Goal: Task Accomplishment & Management: Manage account settings

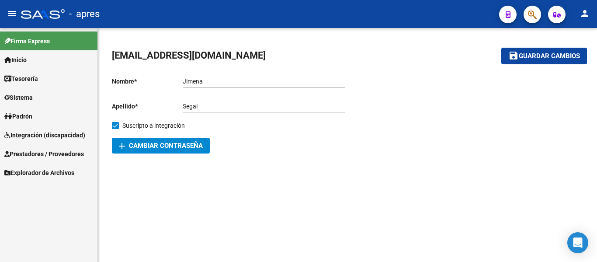
click at [77, 139] on span "Integración (discapacidad)" at bounding box center [44, 135] width 81 height 10
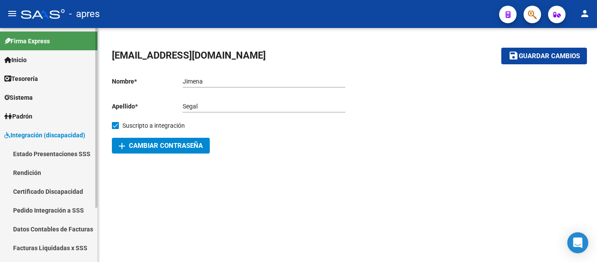
click at [64, 135] on span "Integración (discapacidad)" at bounding box center [44, 135] width 81 height 10
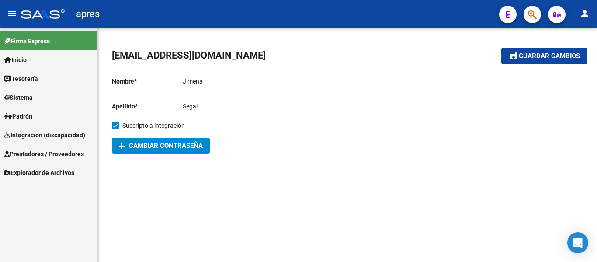
click at [67, 154] on span "Prestadores / Proveedores" at bounding box center [43, 154] width 79 height 10
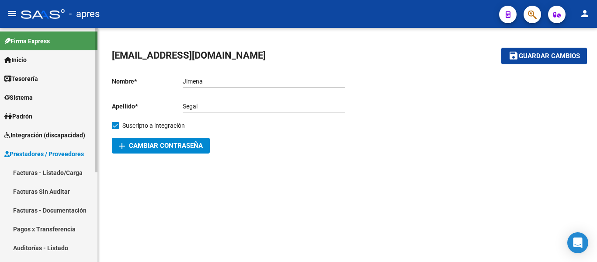
click at [55, 169] on link "Facturas - Listado/Carga" at bounding box center [48, 172] width 97 height 19
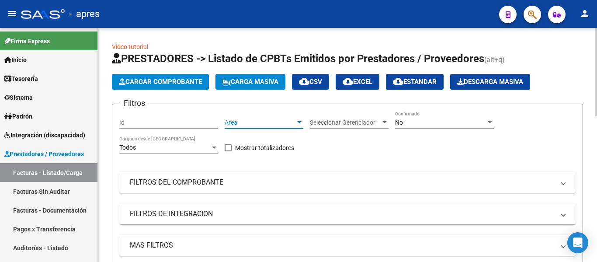
click at [245, 119] on span "Area" at bounding box center [259, 122] width 71 height 7
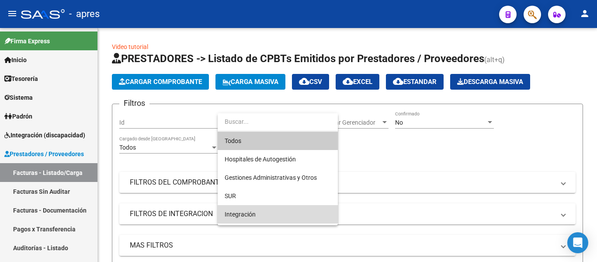
click at [257, 219] on span "Integración" at bounding box center [277, 214] width 106 height 18
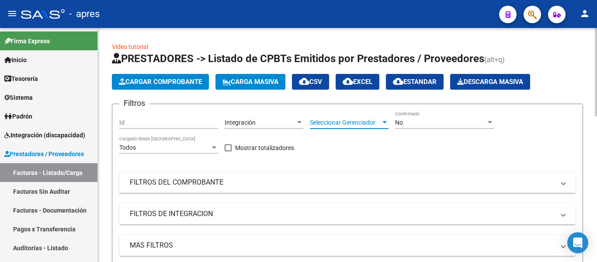
click at [337, 126] on span "Seleccionar Gerenciador" at bounding box center [345, 122] width 71 height 7
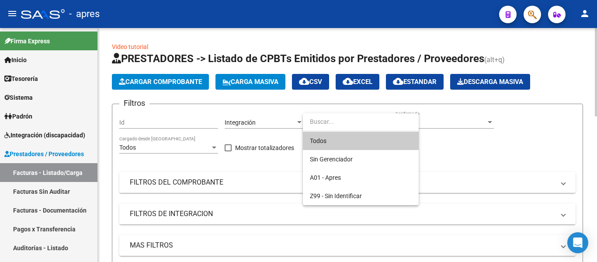
drag, startPoint x: 330, startPoint y: 141, endPoint x: 337, endPoint y: 138, distance: 8.0
click at [330, 141] on span "Todos" at bounding box center [361, 140] width 102 height 18
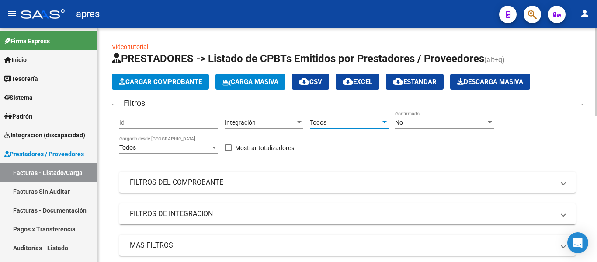
click at [416, 114] on div "No Confirmado" at bounding box center [444, 119] width 99 height 17
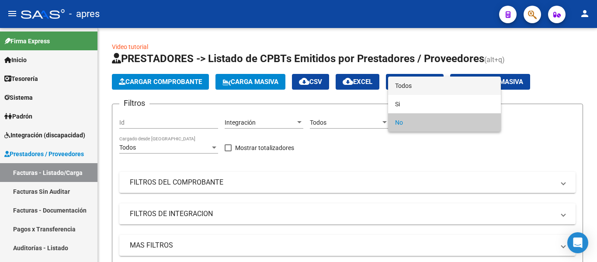
click at [401, 87] on span "Todos" at bounding box center [444, 85] width 99 height 18
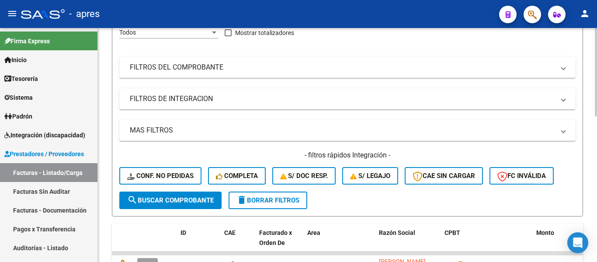
scroll to position [175, 0]
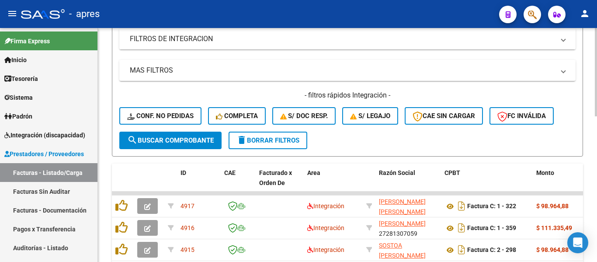
click at [181, 39] on mat-panel-title "FILTROS DE INTEGRACION" at bounding box center [342, 39] width 424 height 10
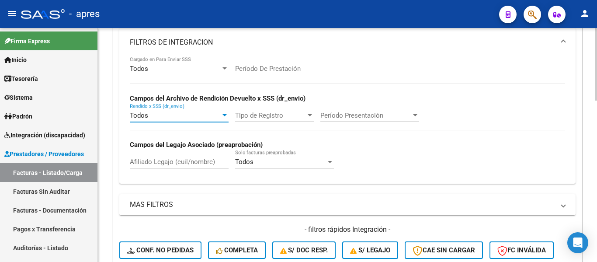
click at [142, 117] on span "Todos" at bounding box center [139, 115] width 18 height 8
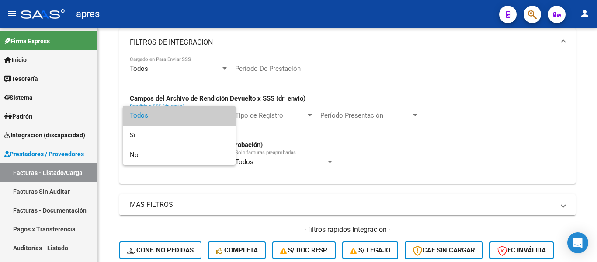
click at [344, 156] on div at bounding box center [298, 131] width 597 height 262
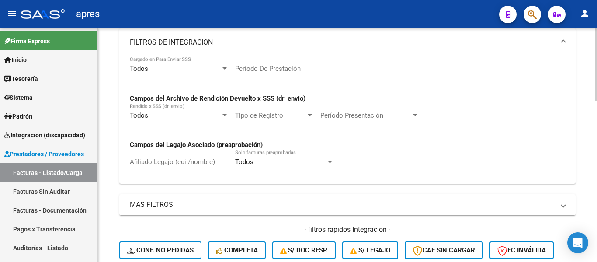
click at [165, 162] on input "Afiliado Legajo (cuil/nombre)" at bounding box center [179, 162] width 99 height 8
type input "gutierrez"
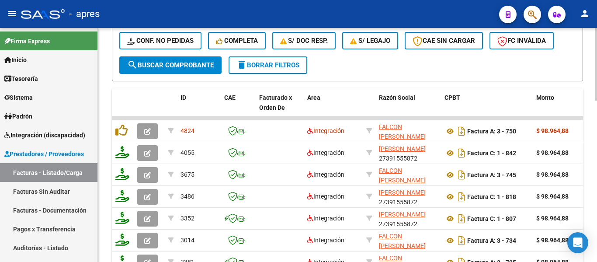
scroll to position [393, 0]
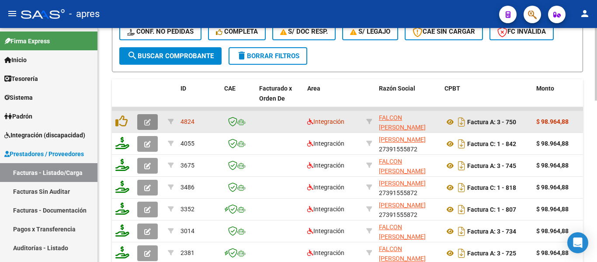
click at [138, 120] on button "button" at bounding box center [147, 122] width 21 height 16
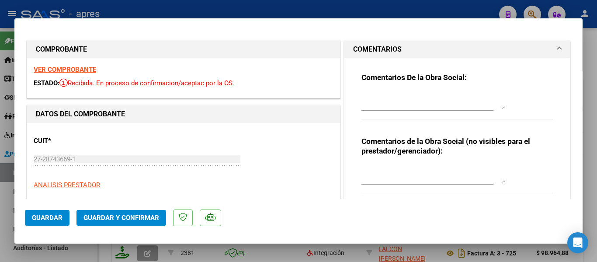
click at [303, 254] on div at bounding box center [298, 131] width 597 height 262
type input "$ 0,00"
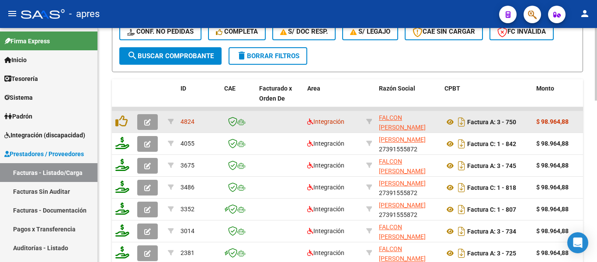
click at [149, 128] on button "button" at bounding box center [147, 122] width 21 height 16
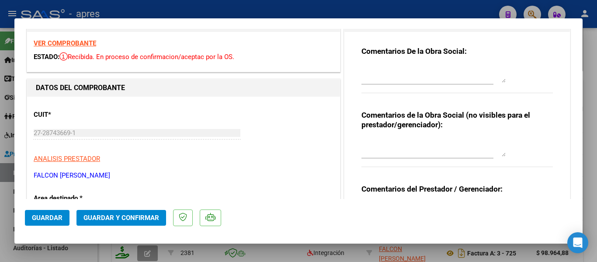
scroll to position [0, 0]
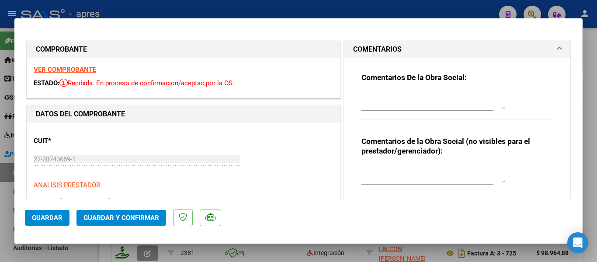
click at [57, 69] on strong "VER COMPROBANTE" at bounding box center [65, 70] width 62 height 8
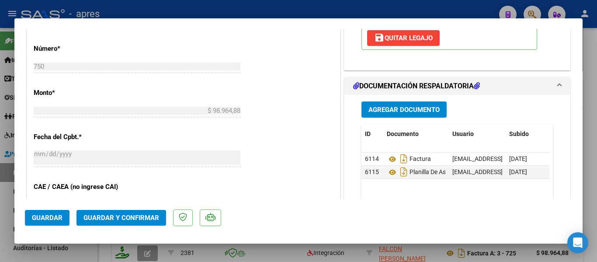
scroll to position [480, 0]
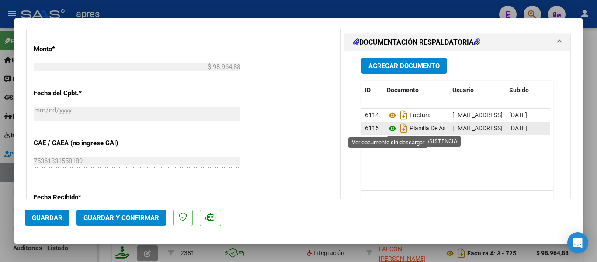
click at [388, 129] on icon at bounding box center [391, 128] width 11 height 10
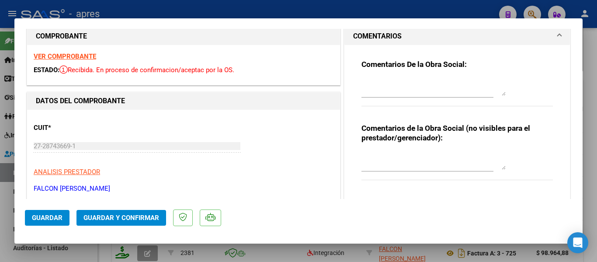
scroll to position [0, 0]
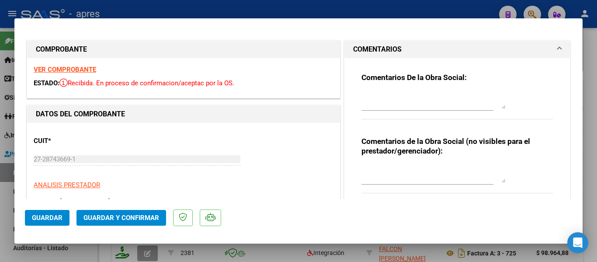
click at [423, 103] on textarea at bounding box center [433, 99] width 144 height 17
type textarea "S"
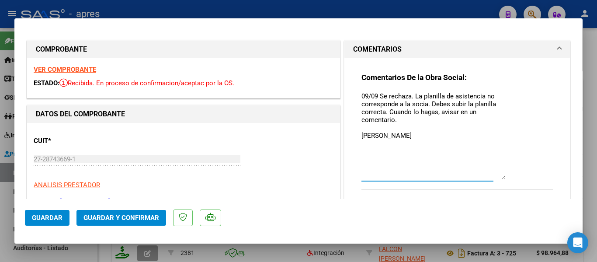
drag, startPoint x: 498, startPoint y: 106, endPoint x: 520, endPoint y: 179, distance: 76.5
click at [520, 179] on div "Comentarios De la Obra Social: 09/09 Se rechaza. La planilla de asistencia no c…" at bounding box center [456, 135] width 191 height 127
type textarea "09/09 Se rechaza. La planilla de asistencia no corresponde a la socia. Debes su…"
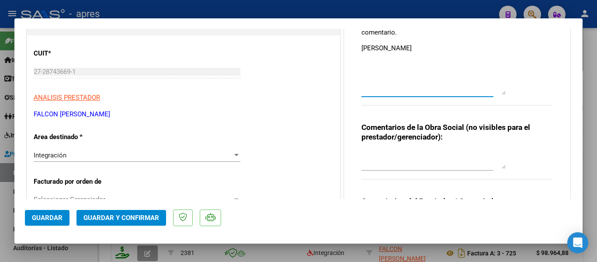
click at [46, 215] on span "Guardar" at bounding box center [47, 218] width 31 height 8
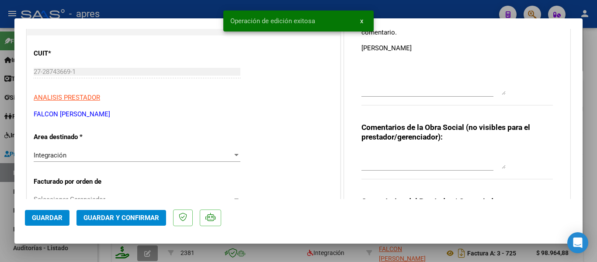
click at [108, 253] on div at bounding box center [298, 131] width 597 height 262
type input "$ 0,00"
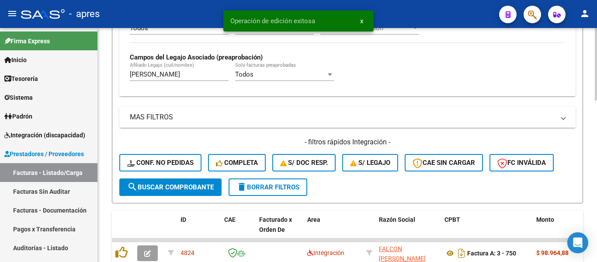
scroll to position [175, 0]
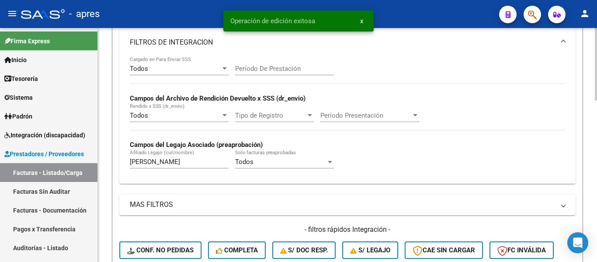
drag, startPoint x: 172, startPoint y: 163, endPoint x: 116, endPoint y: 161, distance: 56.4
click at [116, 161] on form "Filtros Id Integración Area Todos Seleccionar Gerenciador Todos Confirmado Todo…" at bounding box center [347, 110] width 471 height 362
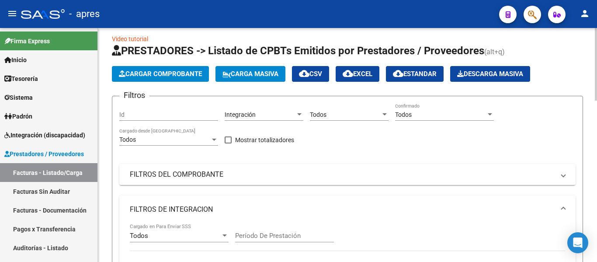
scroll to position [0, 0]
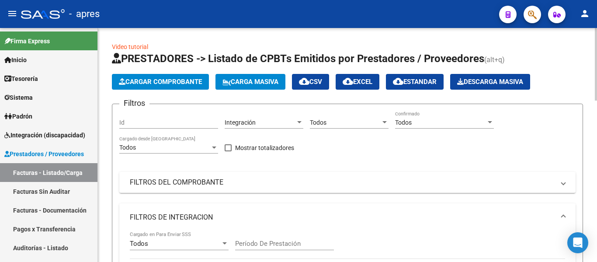
click at [248, 121] on span "Integración" at bounding box center [239, 122] width 31 height 7
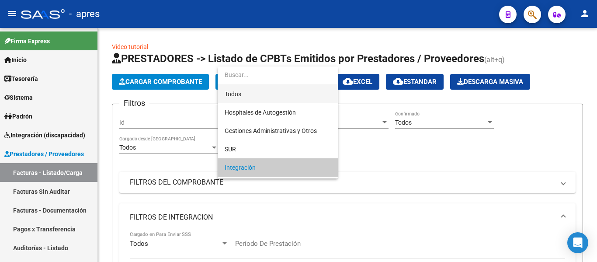
click at [257, 96] on span "Todos" at bounding box center [277, 94] width 106 height 18
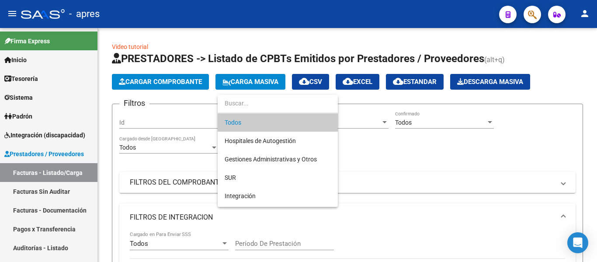
click at [320, 117] on span "Todos" at bounding box center [277, 122] width 106 height 18
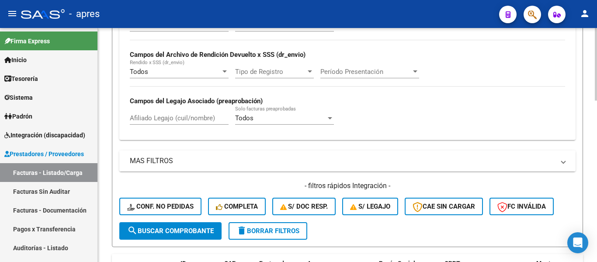
scroll to position [306, 0]
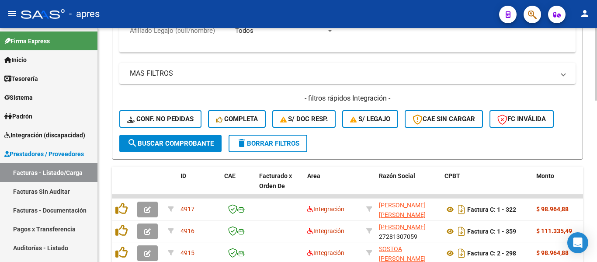
click at [182, 145] on span "search Buscar Comprobante" at bounding box center [170, 143] width 86 height 8
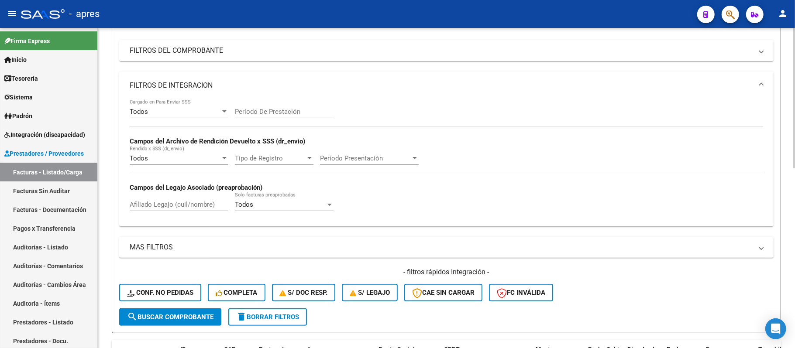
scroll to position [0, 0]
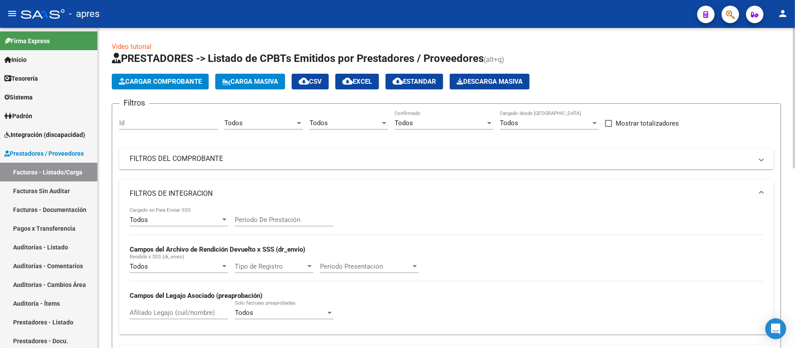
click at [272, 126] on div "Todos" at bounding box center [259, 123] width 71 height 8
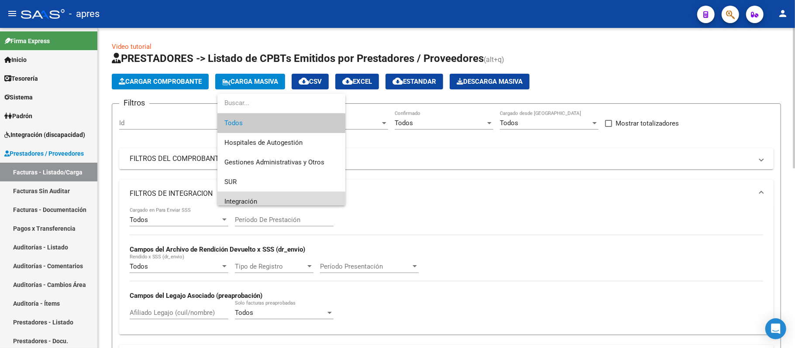
click at [282, 198] on span "Integración" at bounding box center [281, 202] width 114 height 20
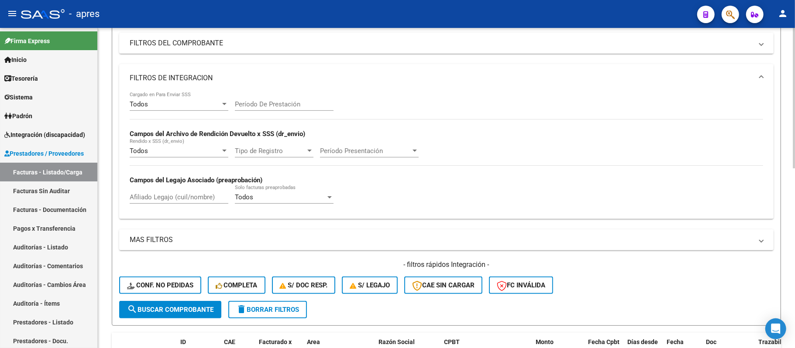
scroll to position [175, 0]
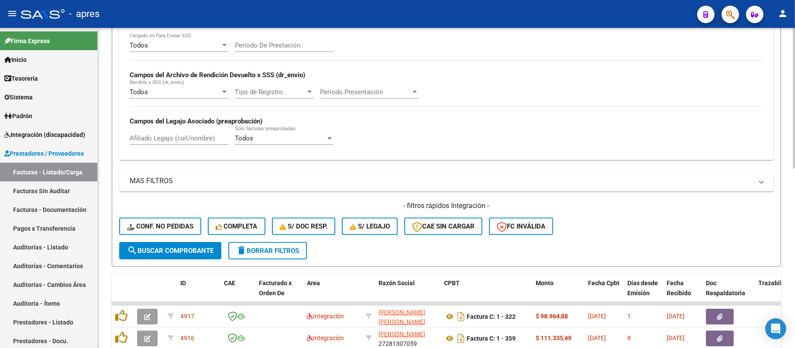
click at [197, 260] on form "Filtros Id Integración Area Todos Seleccionar Gerenciador Todos Confirmado Todo…" at bounding box center [446, 98] width 669 height 338
click at [195, 252] on span "search Buscar Comprobante" at bounding box center [170, 251] width 86 height 8
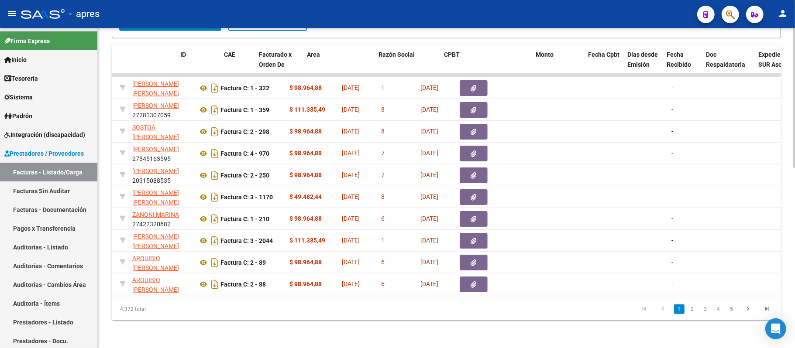
scroll to position [0, 0]
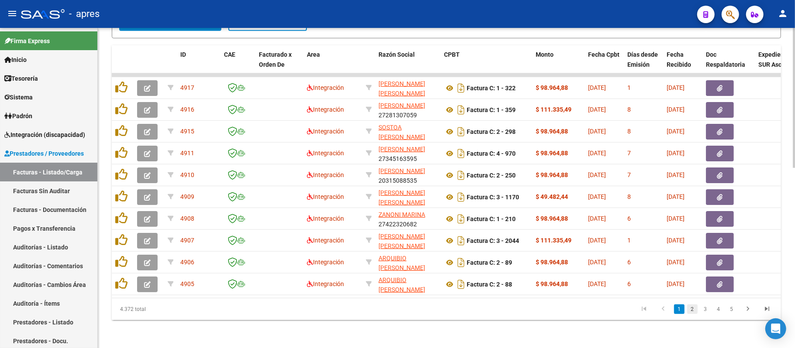
click at [596, 261] on link "2" at bounding box center [692, 310] width 10 height 10
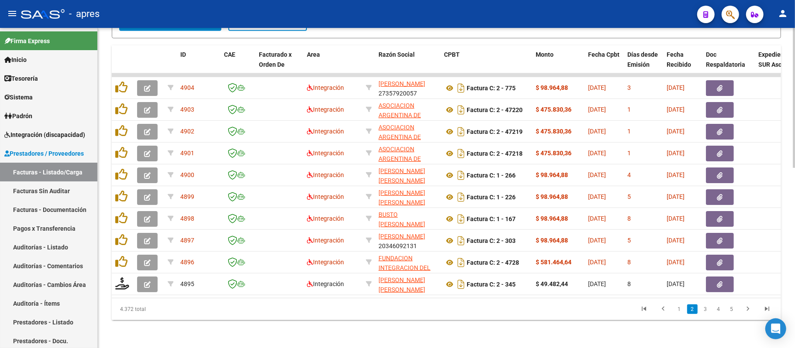
click at [596, 261] on link "3" at bounding box center [705, 310] width 10 height 10
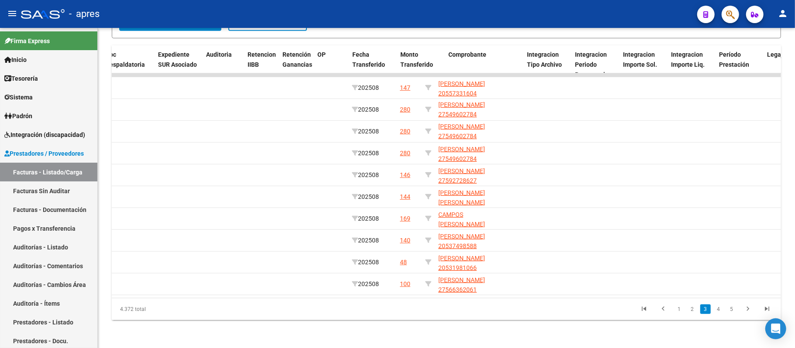
scroll to position [0, 600]
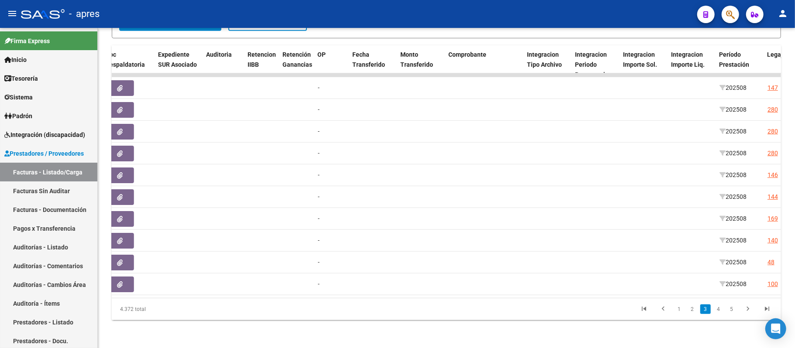
drag, startPoint x: 396, startPoint y: 305, endPoint x: 179, endPoint y: 315, distance: 216.8
click at [179, 261] on div "4.372 total 1 2 3 4 5" at bounding box center [446, 310] width 669 height 22
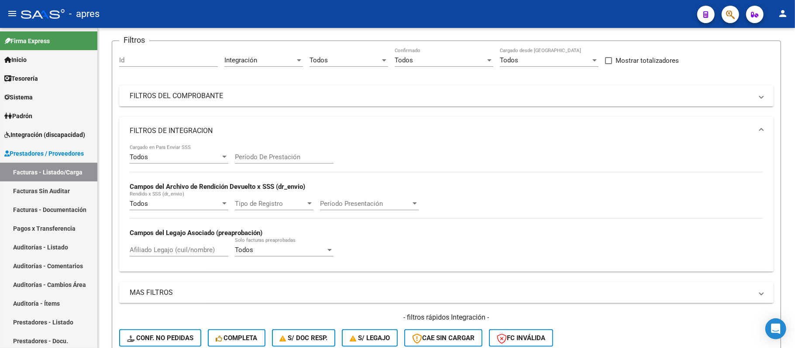
scroll to position [30, 0]
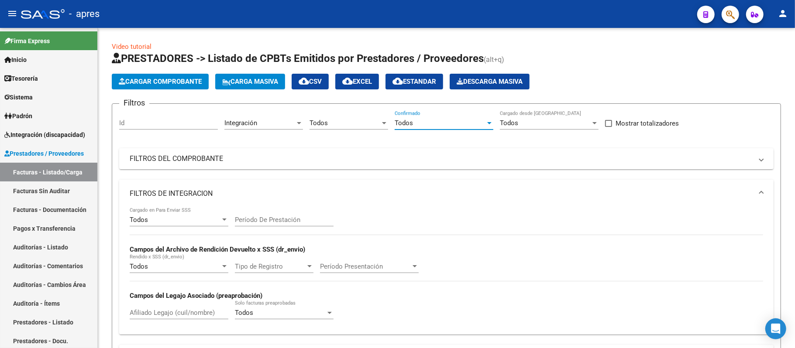
click at [481, 124] on div "Todos" at bounding box center [440, 123] width 91 height 8
click at [550, 123] on div at bounding box center [397, 174] width 795 height 348
click at [523, 124] on div "Todos" at bounding box center [545, 123] width 91 height 8
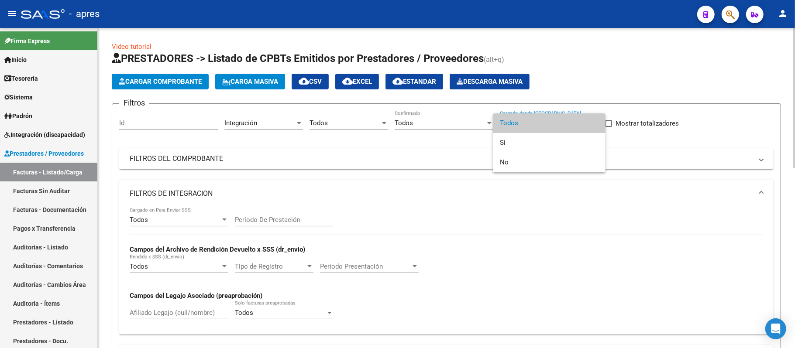
click at [523, 124] on span "Todos" at bounding box center [549, 124] width 99 height 20
click at [418, 125] on div "Todos" at bounding box center [440, 123] width 91 height 8
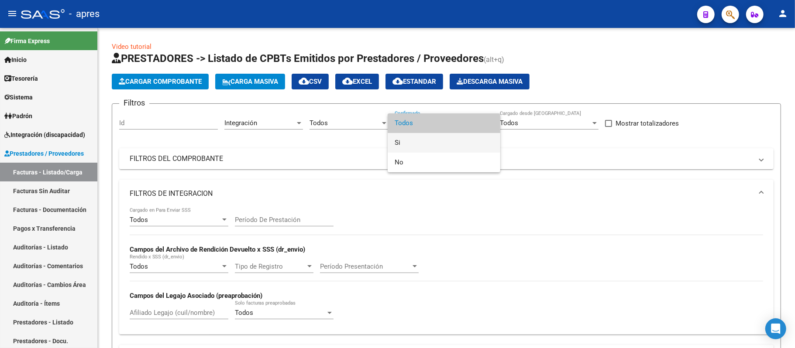
click at [423, 146] on span "Si" at bounding box center [444, 143] width 99 height 20
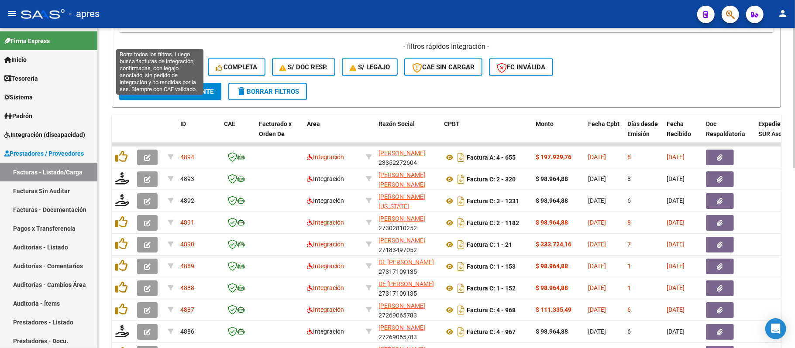
scroll to position [296, 0]
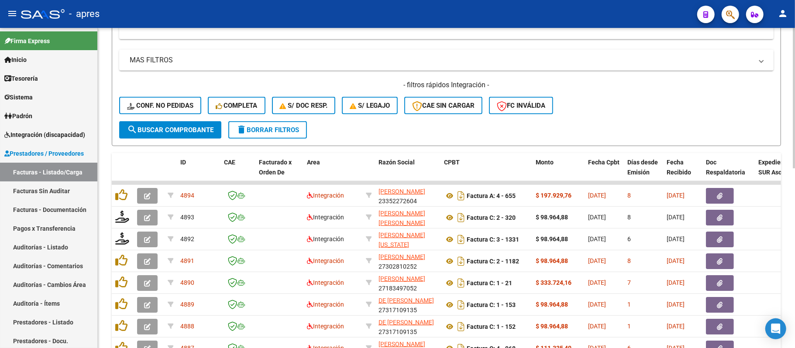
click at [157, 135] on button "search Buscar Comprobante" at bounding box center [170, 129] width 102 height 17
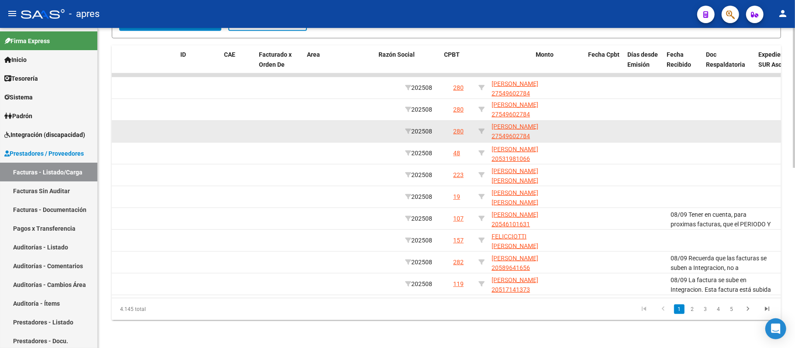
scroll to position [0, 0]
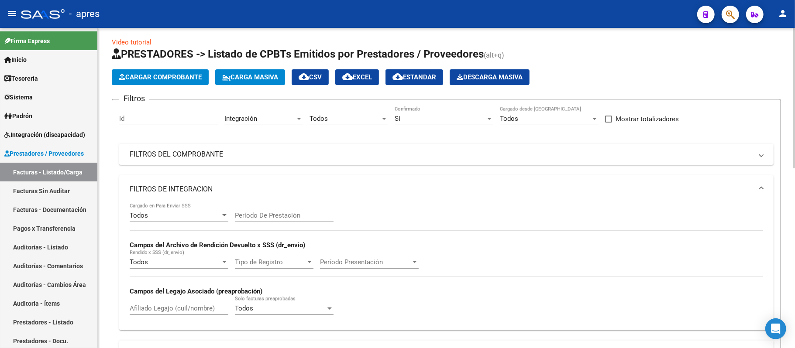
click at [451, 102] on form "Filtros Id Integración Area Todos Seleccionar Gerenciador Si Confirmado Todos C…" at bounding box center [446, 268] width 669 height 338
click at [449, 119] on div "Si" at bounding box center [440, 119] width 91 height 8
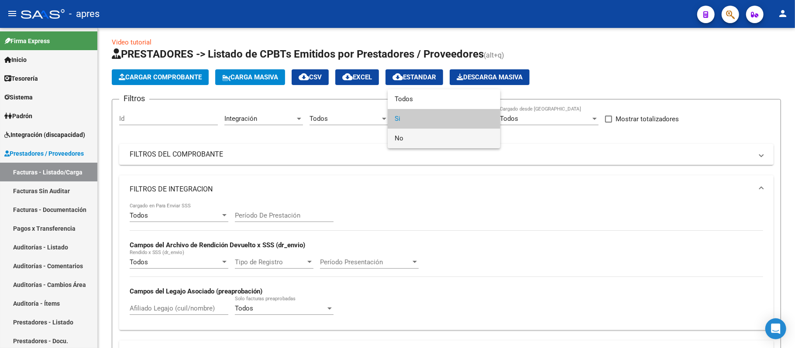
click at [442, 139] on span "No" at bounding box center [444, 139] width 99 height 20
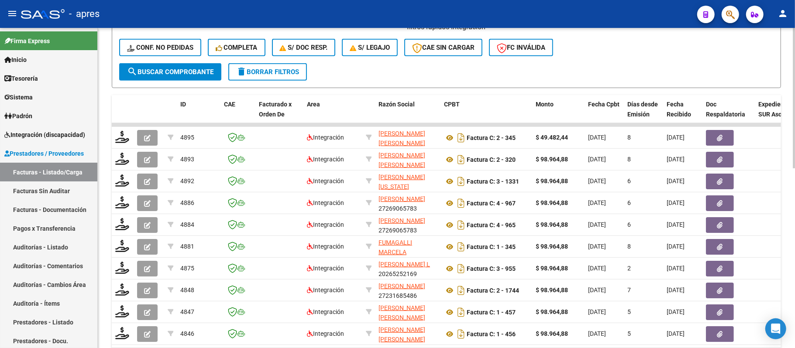
click at [214, 72] on button "search Buscar Comprobante" at bounding box center [170, 71] width 102 height 17
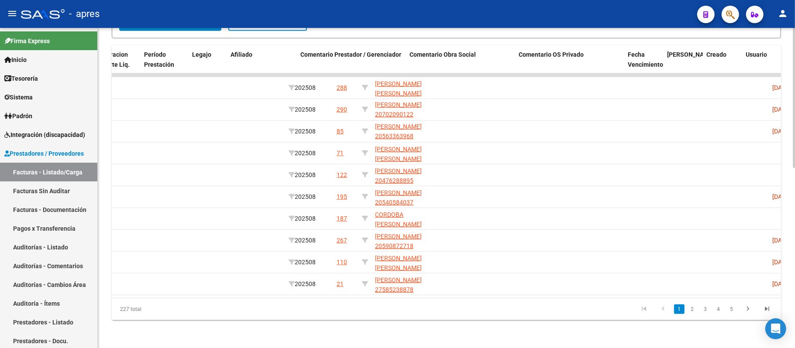
scroll to position [0, 1176]
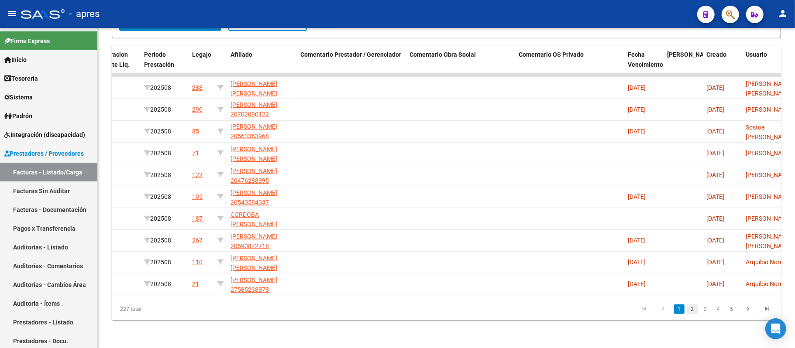
click at [596, 261] on link "2" at bounding box center [692, 310] width 10 height 10
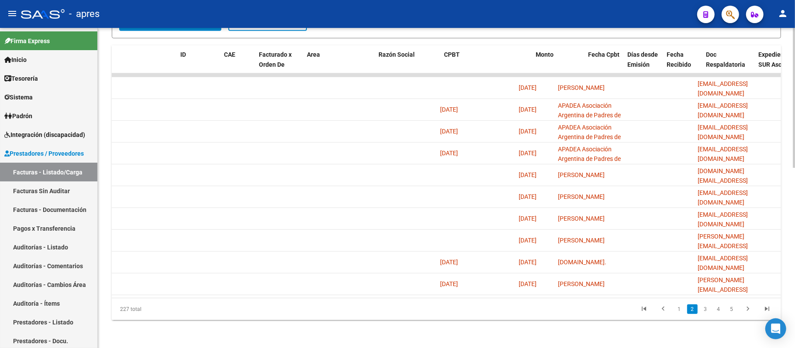
scroll to position [0, 0]
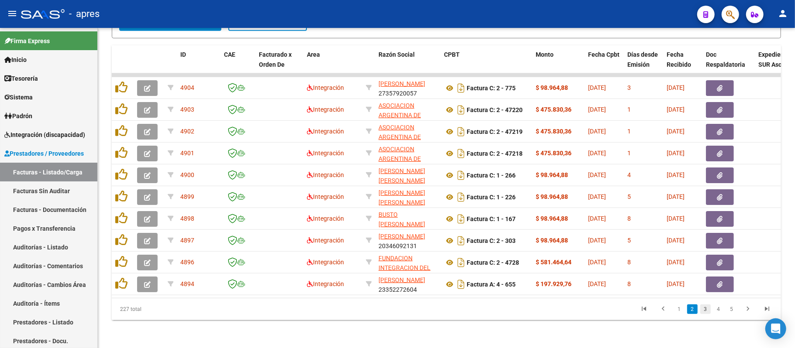
click at [596, 261] on link "3" at bounding box center [705, 310] width 10 height 10
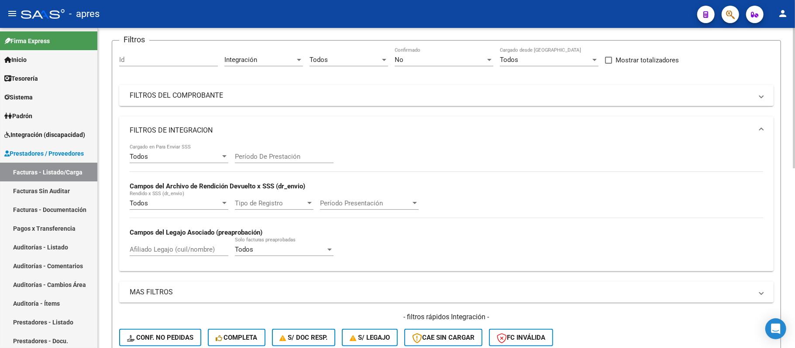
scroll to position [63, 0]
click at [279, 56] on div "Integración" at bounding box center [259, 60] width 71 height 8
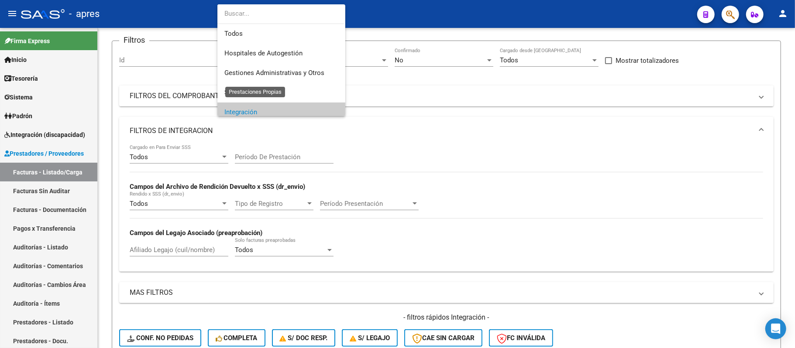
scroll to position [52, 0]
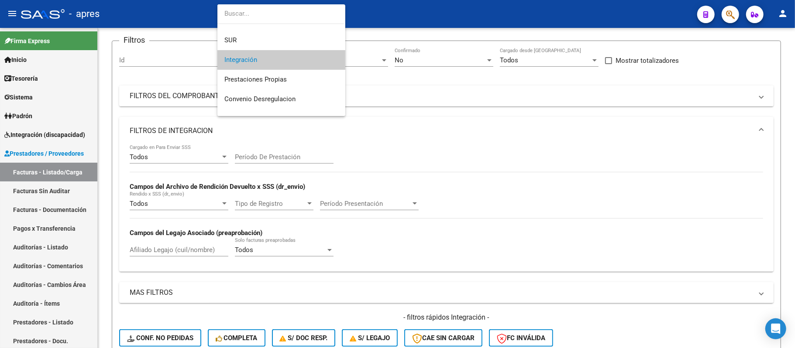
click at [442, 55] on div at bounding box center [397, 174] width 795 height 348
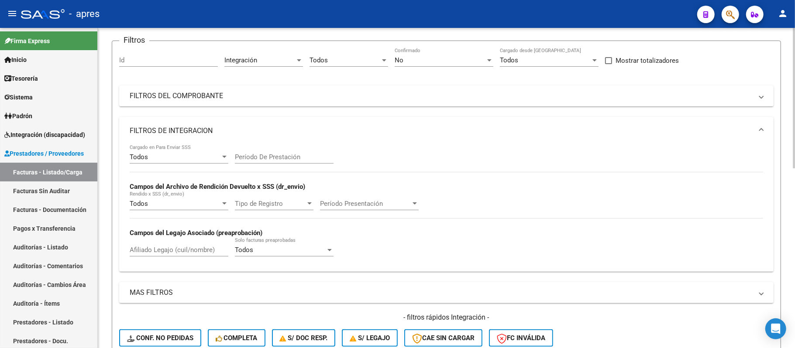
click at [430, 58] on div "No" at bounding box center [440, 60] width 91 height 8
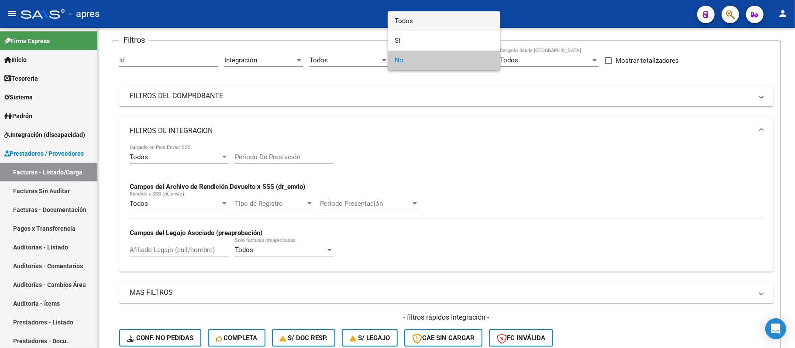
click at [413, 22] on span "Todos" at bounding box center [444, 21] width 99 height 20
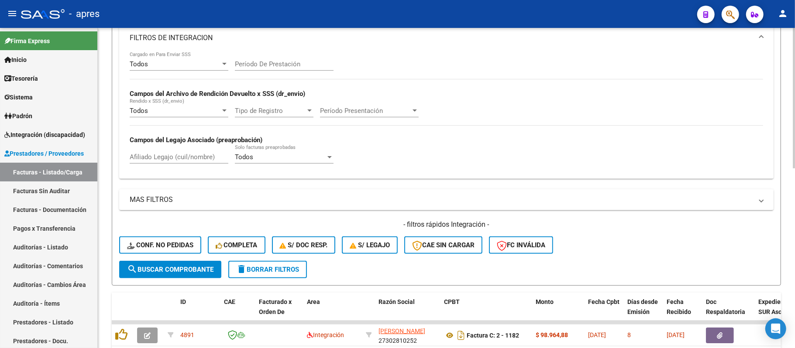
scroll to position [238, 0]
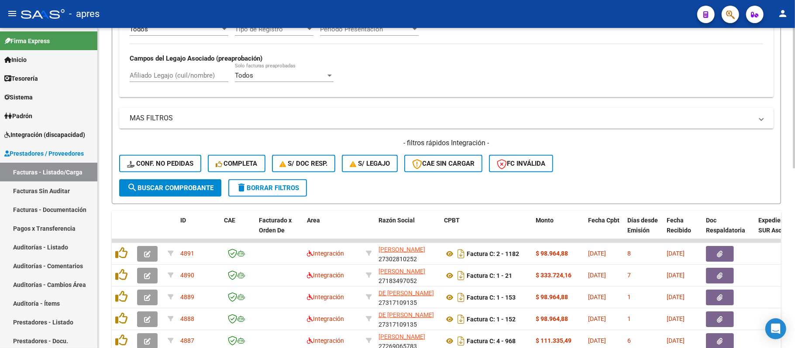
click at [166, 81] on div "Afiliado Legajo (cuil/nombre)" at bounding box center [179, 72] width 99 height 19
click at [166, 79] on input "Afiliado Legajo (cuil/nombre)" at bounding box center [179, 76] width 99 height 8
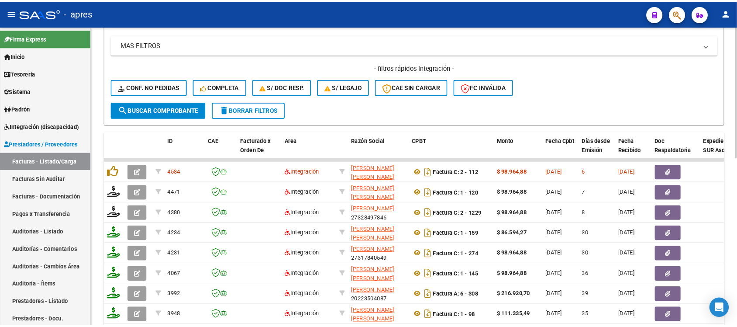
scroll to position [354, 0]
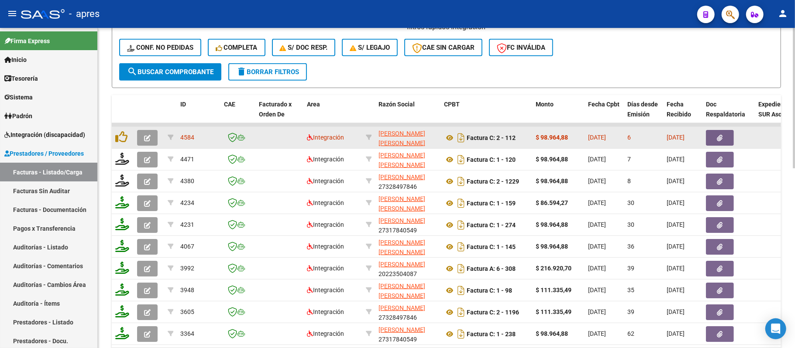
type input "halpern"
click at [148, 141] on icon "button" at bounding box center [147, 138] width 7 height 7
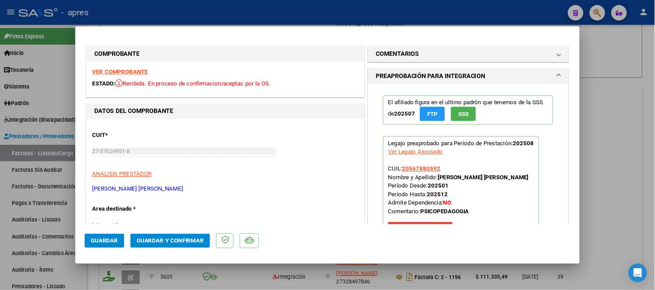
scroll to position [354, 0]
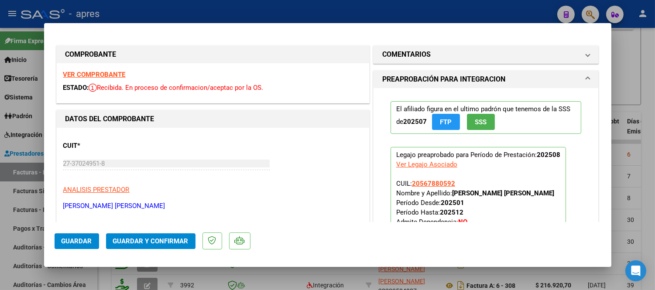
click at [97, 71] on strong "VER COMPROBANTE" at bounding box center [94, 75] width 62 height 8
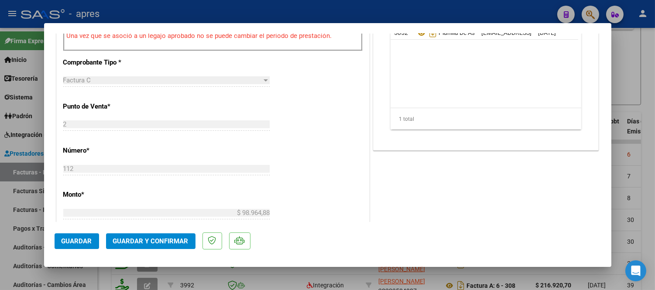
scroll to position [242, 0]
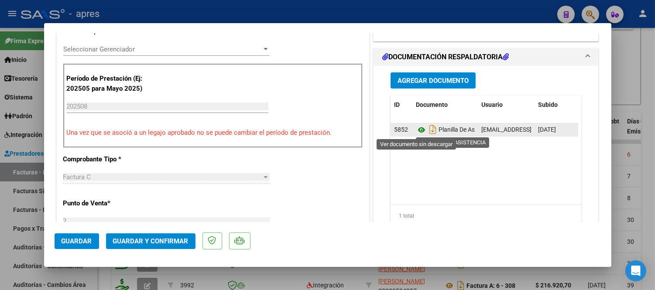
click at [416, 132] on icon at bounding box center [421, 130] width 11 height 10
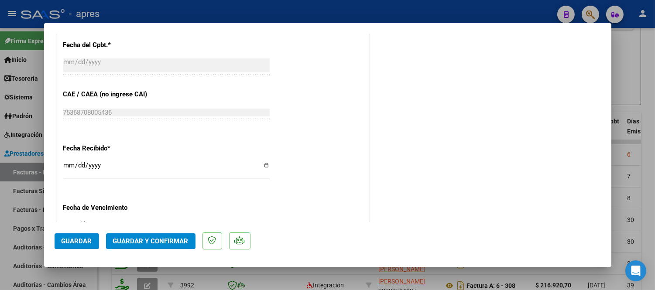
scroll to position [631, 0]
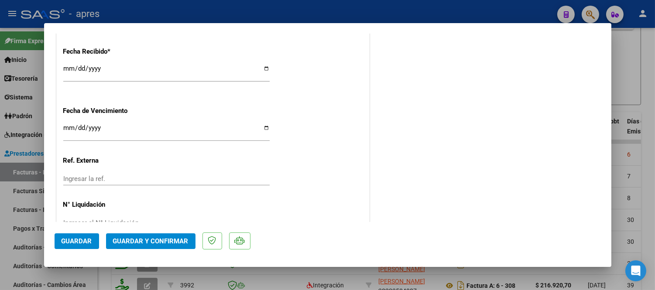
click at [66, 130] on input "Ingresar la fecha" at bounding box center [166, 131] width 207 height 14
type input "2025-09-13"
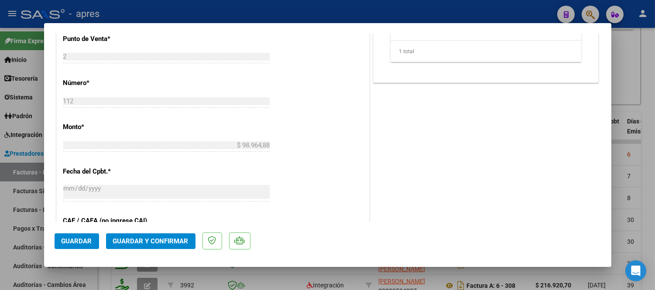
scroll to position [339, 0]
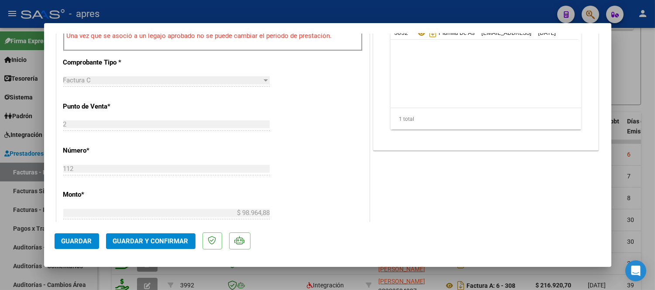
click at [403, 141] on div "Agregar Documento ID Documento Usuario Subido Acción 5852 Planilla De Asistenci…" at bounding box center [486, 56] width 204 height 174
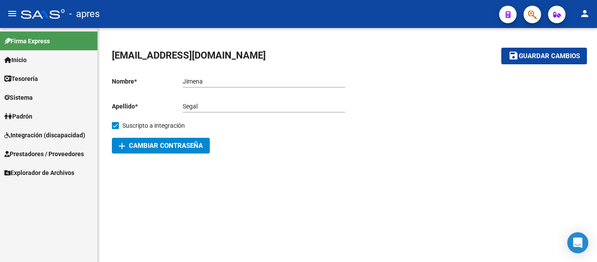
click at [73, 139] on span "Integración (discapacidad)" at bounding box center [44, 135] width 81 height 10
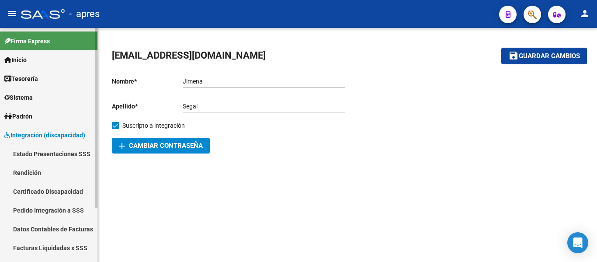
click at [63, 94] on link "Sistema" at bounding box center [48, 97] width 97 height 19
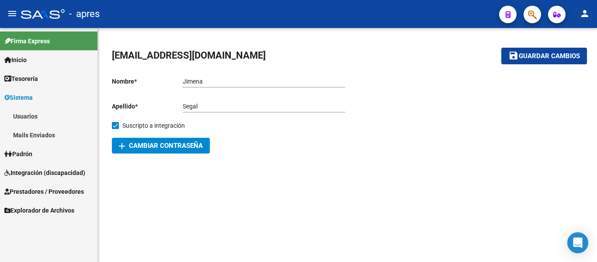
click at [63, 122] on link "Usuarios" at bounding box center [48, 116] width 97 height 19
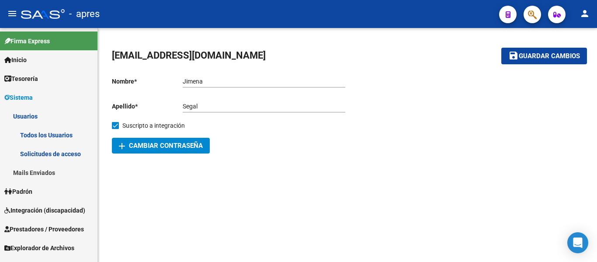
click at [76, 136] on link "Todos los Usuarios" at bounding box center [48, 134] width 97 height 19
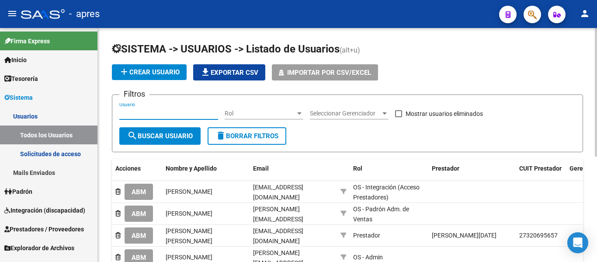
click at [180, 114] on input "Usuario" at bounding box center [168, 113] width 99 height 7
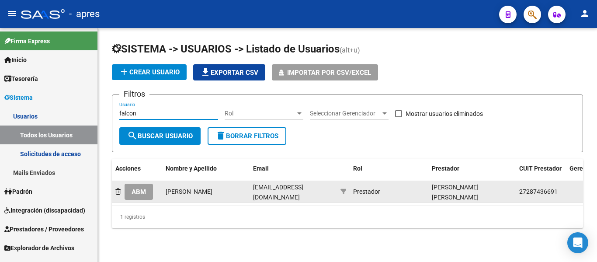
type input "falcon"
click at [131, 199] on datatable-body-cell "ABM" at bounding box center [137, 191] width 50 height 21
click at [130, 189] on button "ABM" at bounding box center [138, 191] width 28 height 16
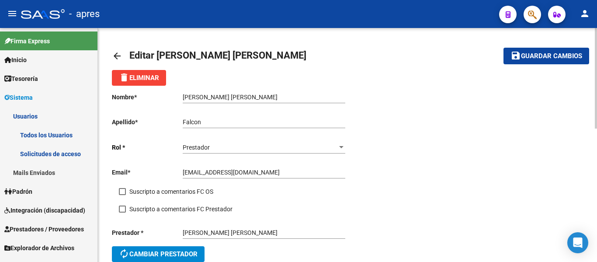
click at [125, 191] on span at bounding box center [122, 191] width 7 height 7
click at [122, 195] on input "Suscripto a comentarios FC OS" at bounding box center [122, 195] width 0 height 0
checkbox input "true"
click at [121, 207] on span at bounding box center [122, 208] width 7 height 7
click at [122, 212] on input "Suscripto a comentarios FC Prestador" at bounding box center [122, 212] width 0 height 0
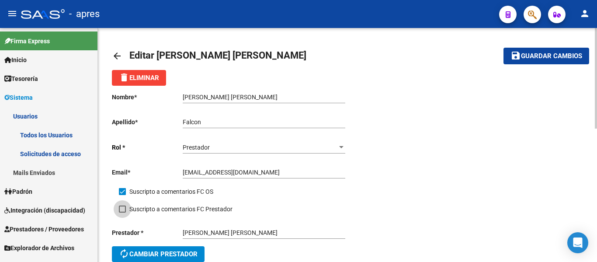
checkbox input "true"
click at [551, 57] on span "Guardar cambios" at bounding box center [551, 56] width 61 height 8
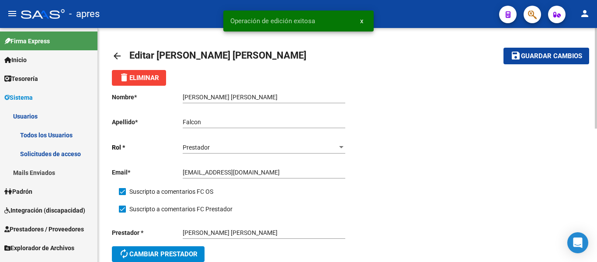
click at [120, 54] on mat-icon "arrow_back" at bounding box center [117, 56] width 10 height 10
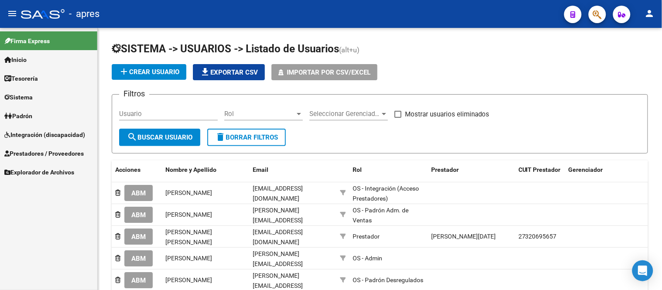
click at [55, 137] on span "Integración (discapacidad)" at bounding box center [44, 135] width 81 height 10
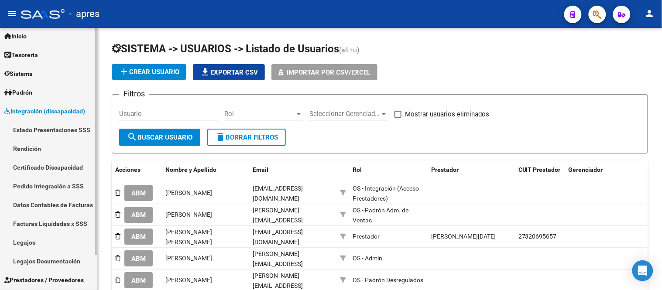
scroll to position [41, 0]
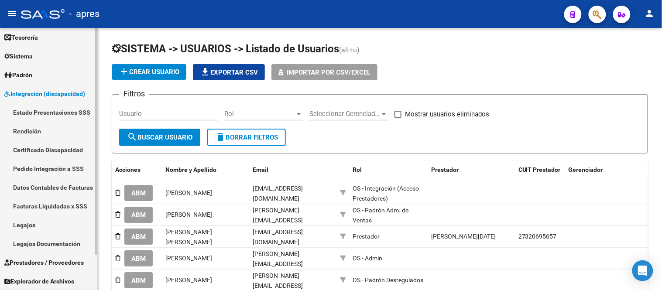
click at [36, 221] on link "Legajos" at bounding box center [48, 225] width 97 height 19
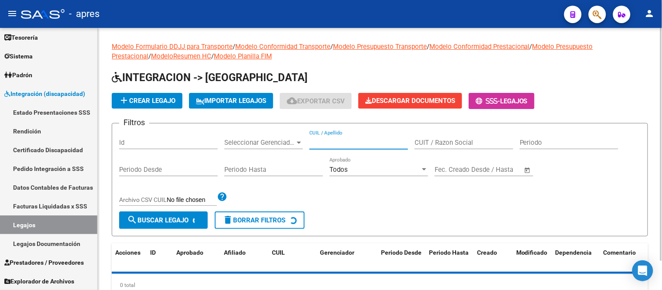
click at [318, 144] on input "CUIL / Apellido" at bounding box center [359, 143] width 99 height 8
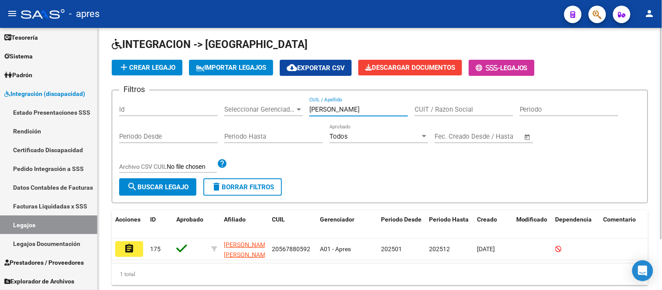
scroll to position [63, 0]
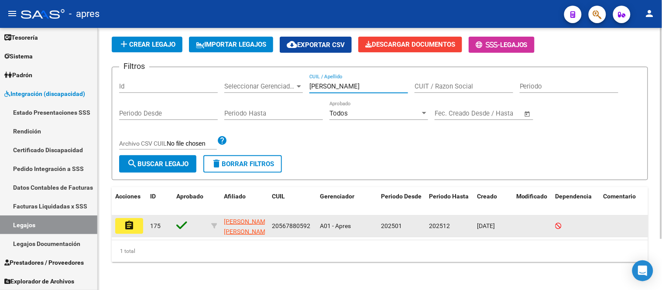
type input "halper"
click at [128, 221] on mat-icon "assignment" at bounding box center [129, 226] width 10 height 10
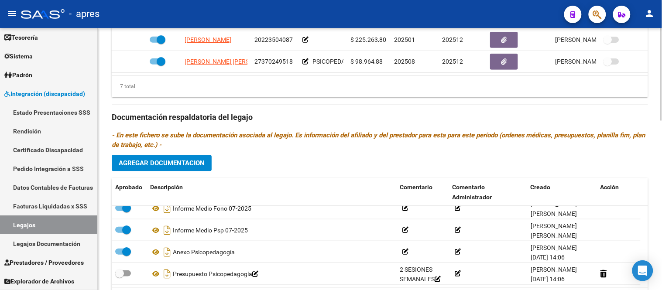
scroll to position [169, 0]
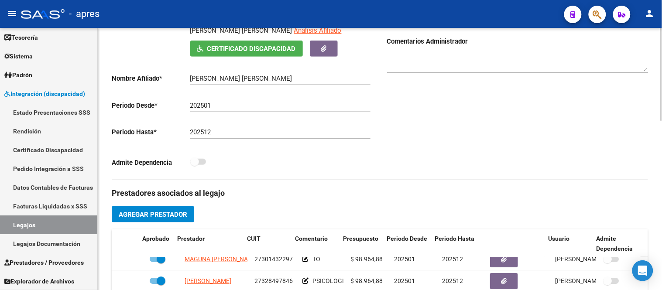
click at [657, 151] on div "arrow_back Editar 175 save Guardar cambios Legajo de Integración Modelo Formula…" at bounding box center [381, 230] width 567 height 742
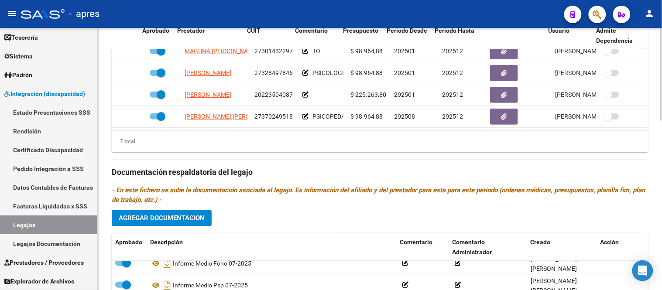
scroll to position [314, 0]
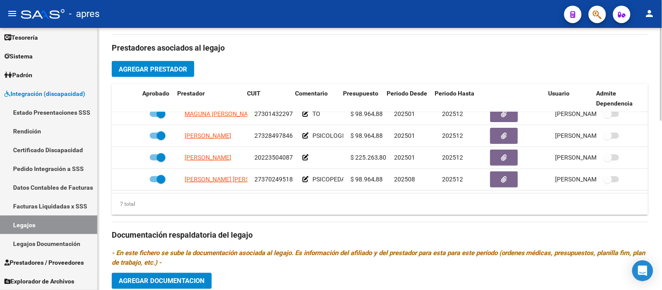
click at [659, 229] on div "arrow_back Editar 175 save Guardar cambios Legajo de Integración Modelo Formula…" at bounding box center [381, 85] width 567 height 742
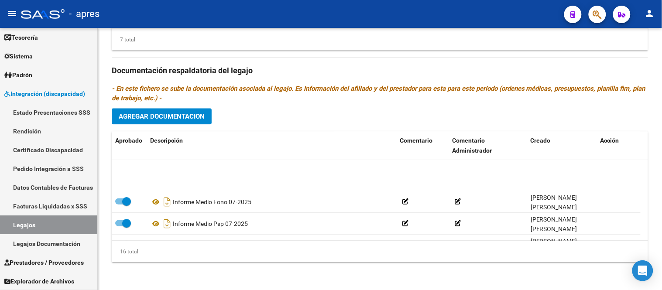
scroll to position [271, 0]
